Goal: Navigation & Orientation: Find specific page/section

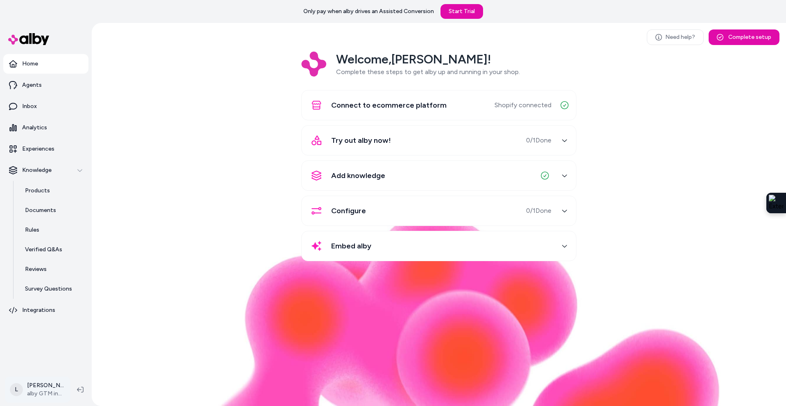
click at [48, 390] on html "Only pay when alby drives an Assisted Conversion Start Trial Home Agents Inbox …" at bounding box center [393, 203] width 786 height 406
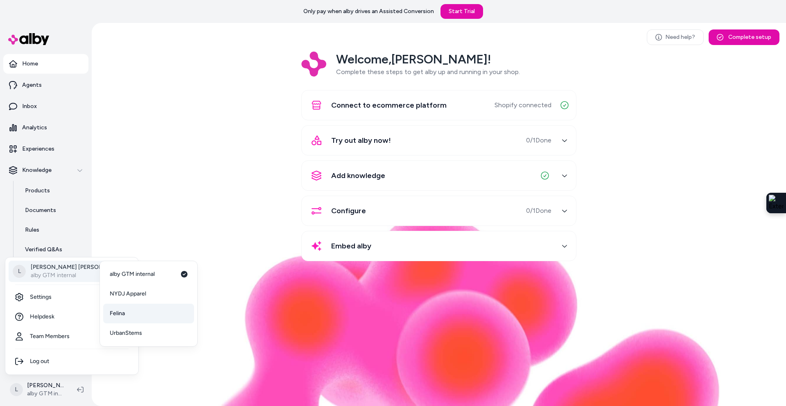
click at [137, 313] on link "Felina" at bounding box center [148, 314] width 91 height 20
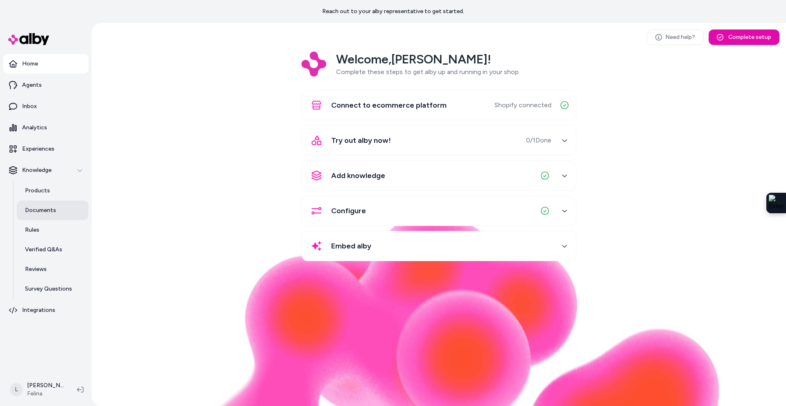
click at [52, 209] on p "Documents" at bounding box center [40, 210] width 31 height 8
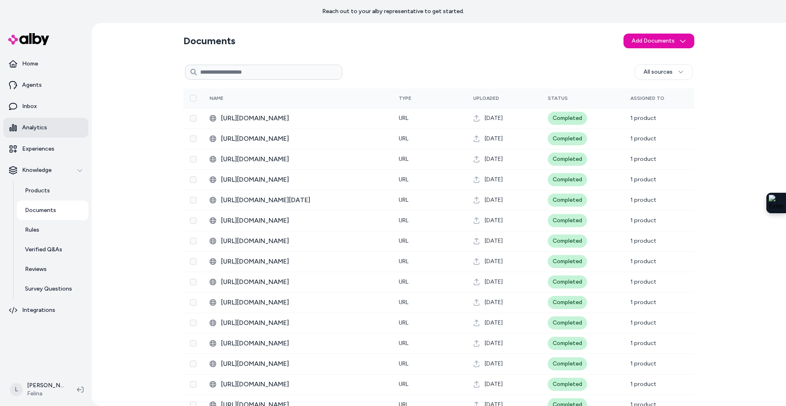
click at [40, 126] on p "Analytics" at bounding box center [34, 128] width 25 height 8
